Goal: Transaction & Acquisition: Purchase product/service

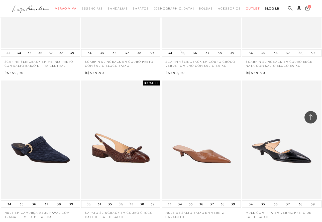
scroll to position [781, 0]
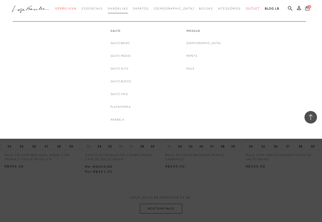
click at [125, 8] on span "Sandálias" at bounding box center [118, 9] width 20 height 4
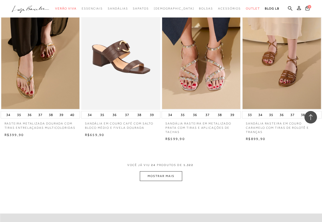
scroll to position [813, 0]
click at [165, 171] on button "MOSTRAR MAIS" at bounding box center [161, 176] width 42 height 10
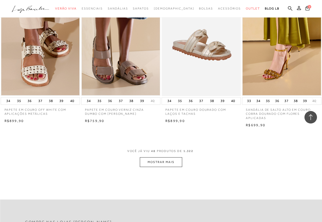
scroll to position [1754, 0]
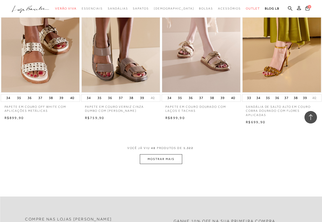
click at [176, 154] on button "MOSTRAR MAIS" at bounding box center [161, 159] width 42 height 10
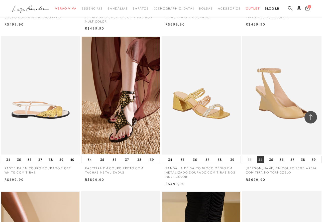
scroll to position [2004, 0]
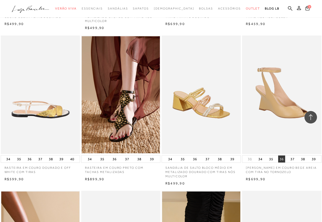
click at [282, 156] on button "36" at bounding box center [281, 159] width 7 height 7
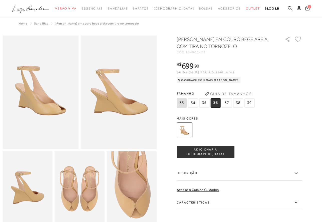
click at [199, 151] on span "ADICIONAR À [GEOGRAPHIC_DATA]" at bounding box center [205, 152] width 57 height 9
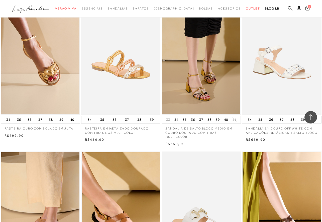
scroll to position [2198, 0]
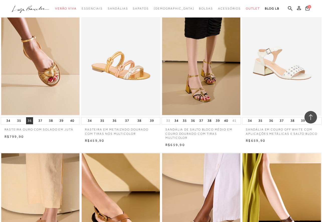
click at [30, 117] on button "36" at bounding box center [29, 120] width 7 height 7
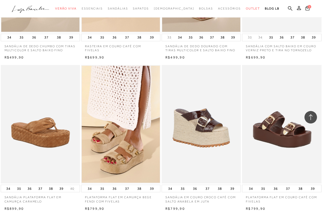
scroll to position [2627, 0]
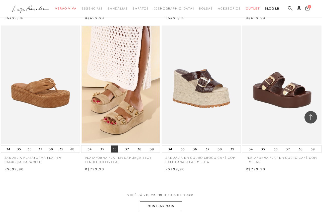
click at [116, 146] on button "36" at bounding box center [114, 149] width 7 height 7
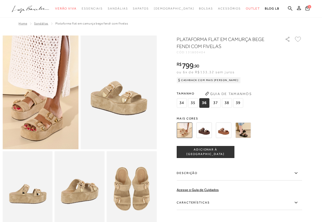
click at [212, 150] on span "ADICIONAR À [GEOGRAPHIC_DATA]" at bounding box center [205, 152] width 57 height 9
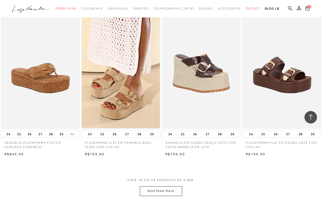
scroll to position [2648, 0]
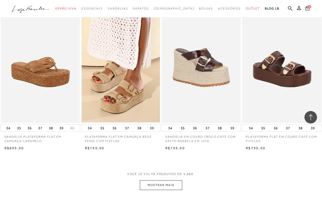
click at [160, 180] on button "MOSTRAR MAIS" at bounding box center [161, 185] width 42 height 10
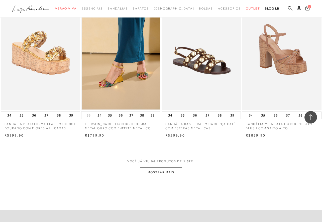
scroll to position [3580, 0]
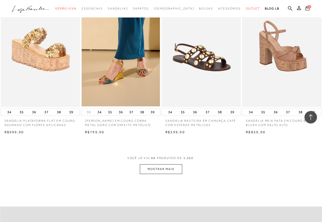
click at [163, 164] on button "MOSTRAR MAIS" at bounding box center [161, 169] width 42 height 10
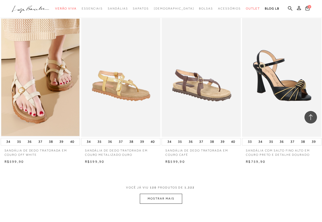
scroll to position [4488, 0]
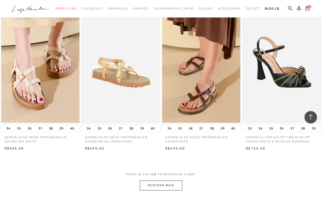
click at [164, 181] on button "MOSTRAR MAIS" at bounding box center [161, 186] width 42 height 10
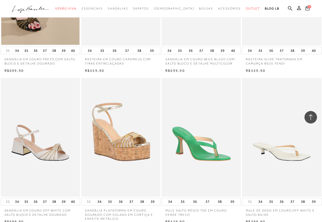
scroll to position [5025, 0]
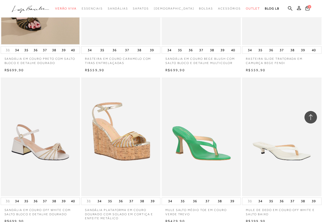
click at [135, 127] on img at bounding box center [121, 137] width 79 height 119
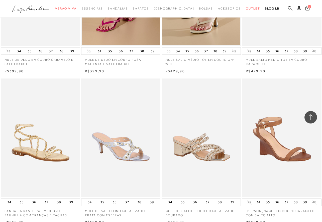
scroll to position [5336, 0]
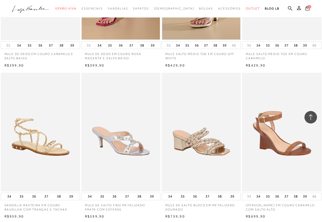
click at [275, 109] on img at bounding box center [281, 132] width 79 height 119
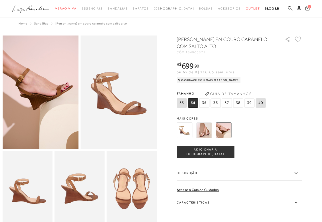
click at [215, 103] on span "36" at bounding box center [215, 103] width 10 height 10
click at [211, 152] on span "ADICIONAR À [GEOGRAPHIC_DATA]" at bounding box center [205, 152] width 57 height 9
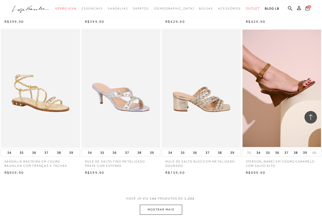
scroll to position [5413, 0]
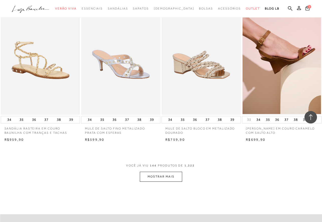
click at [159, 172] on button "MOSTRAR MAIS" at bounding box center [161, 177] width 42 height 10
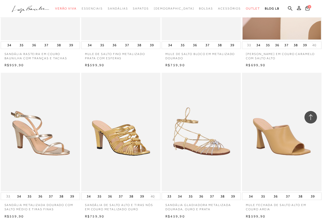
scroll to position [5491, 0]
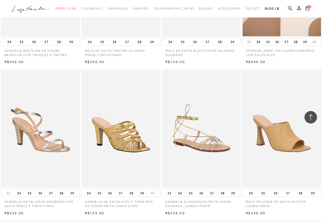
click at [125, 153] on img at bounding box center [121, 129] width 79 height 119
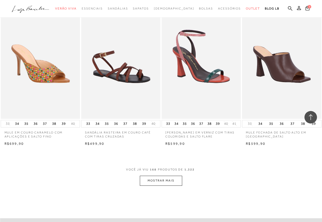
scroll to position [6361, 0]
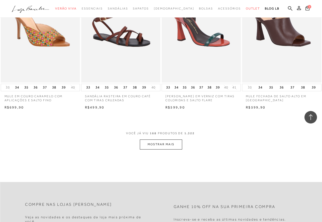
click at [164, 140] on button "MOSTRAR MAIS" at bounding box center [161, 145] width 42 height 10
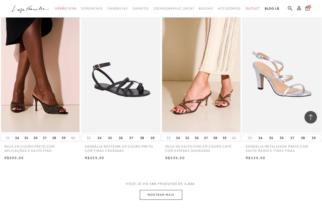
scroll to position [7242, 0]
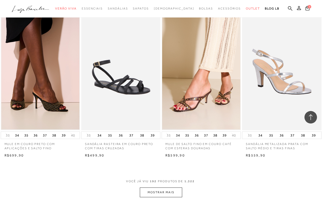
click at [170, 188] on button "MOSTRAR MAIS" at bounding box center [161, 193] width 42 height 10
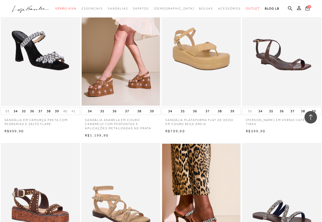
scroll to position [7431, 0]
